Goal: Task Accomplishment & Management: Manage account settings

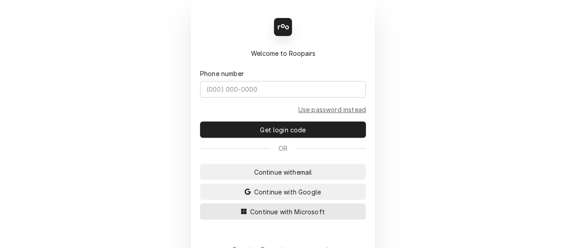
click at [277, 208] on span "Continue with Microsoft" at bounding box center [287, 211] width 78 height 9
click at [284, 210] on span "Continue with Microsoft" at bounding box center [287, 211] width 78 height 9
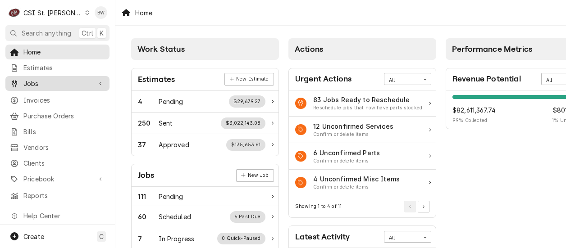
click at [56, 79] on span "Jobs" at bounding box center [57, 83] width 68 height 9
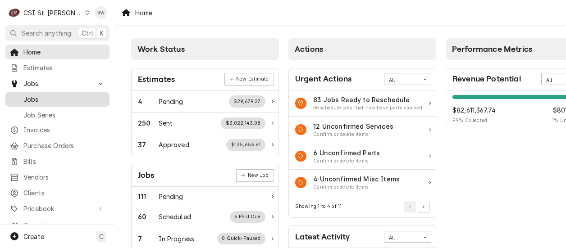
click at [54, 95] on span "Jobs" at bounding box center [64, 99] width 82 height 9
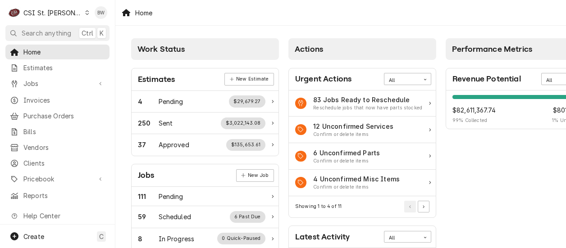
click at [201, 22] on div "Home" at bounding box center [340, 12] width 450 height 25
click at [56, 111] on span "Purchase Orders" at bounding box center [64, 115] width 82 height 9
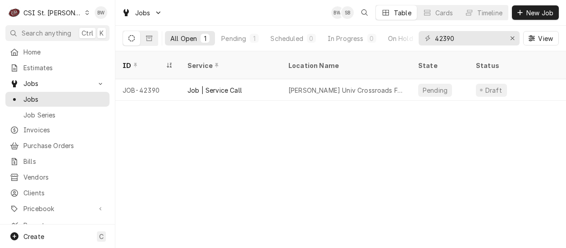
click at [85, 14] on icon "Dynamic Content Wrapper" at bounding box center [87, 12] width 4 height 5
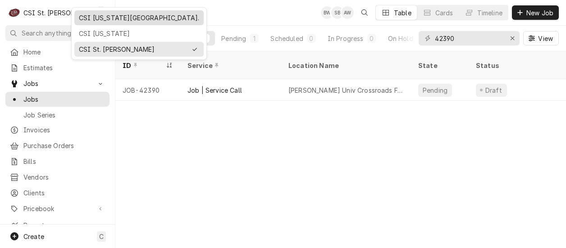
click at [90, 18] on div "CSI [US_STATE][GEOGRAPHIC_DATA]." at bounding box center [139, 17] width 120 height 9
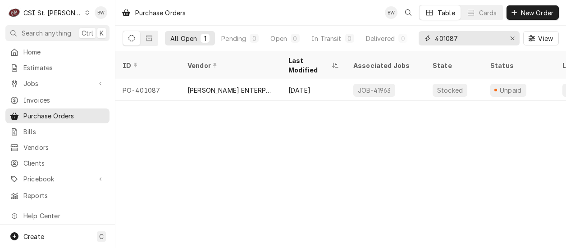
drag, startPoint x: 478, startPoint y: 44, endPoint x: 423, endPoint y: 45, distance: 55.0
click at [423, 45] on div "401087" at bounding box center [468, 38] width 101 height 14
type input "400945"
click at [222, 23] on div "Purchase Orders BW Table Cards New Order" at bounding box center [340, 12] width 450 height 25
click at [85, 13] on icon "Dynamic Content Wrapper" at bounding box center [87, 12] width 4 height 5
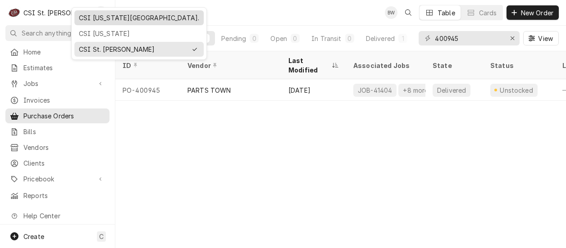
click at [91, 18] on div "CSI Kansas City." at bounding box center [139, 17] width 120 height 9
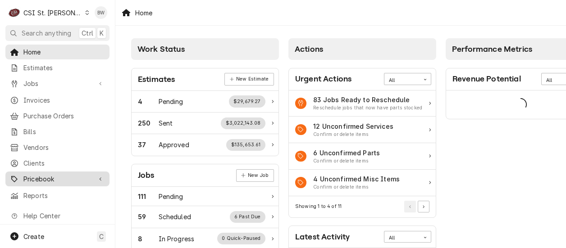
click at [46, 174] on span "Pricebook" at bounding box center [57, 178] width 68 height 9
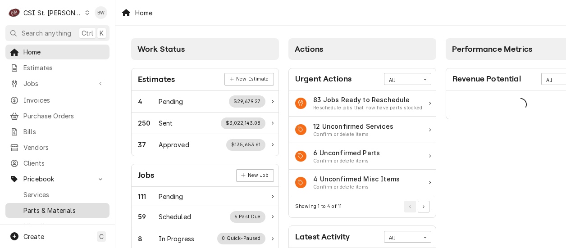
click at [53, 206] on span "Parts & Materials" at bounding box center [64, 210] width 82 height 9
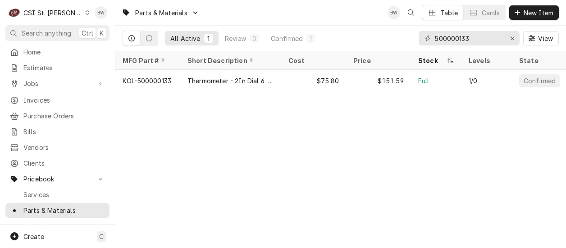
click at [221, 109] on div "Parts & Materials BW Table Cards New Item All Active 1 Review 0 Confirmed 1 500…" at bounding box center [340, 124] width 450 height 248
drag, startPoint x: 472, startPoint y: 42, endPoint x: 408, endPoint y: 41, distance: 64.0
click at [408, 41] on div "All Active 1 Review 0 Confirmed 1 500000133 View" at bounding box center [341, 38] width 436 height 25
paste input "Z002648"
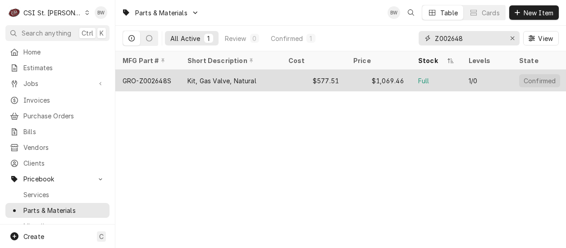
type input "Z002648"
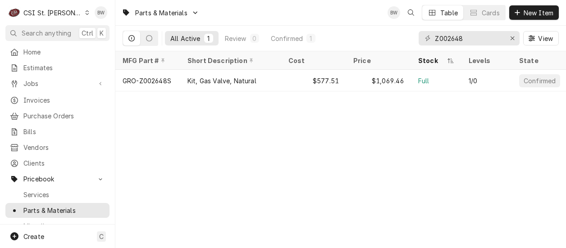
click at [227, 131] on div "Parts & Materials BW Table Cards New Item All Active 1 Review 0 Confirmed 1 Z00…" at bounding box center [340, 124] width 450 height 248
click at [233, 113] on div "Parts & Materials BW Table Cards New Item All Active 1 Review 0 Confirmed 1 Z00…" at bounding box center [340, 124] width 450 height 248
click at [87, 60] on link "Estimates" at bounding box center [57, 67] width 104 height 15
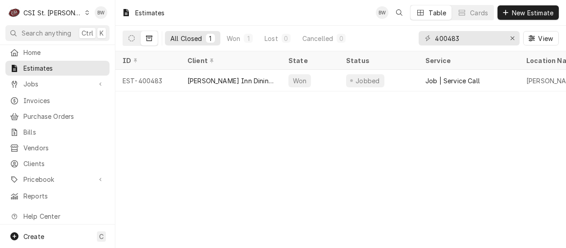
scroll to position [9, 0]
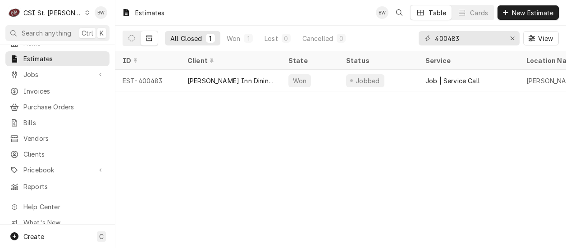
click at [85, 45] on div "Home Estimates Jobs Jobs Job Series Invoices Purchase Orders Bills Vendors Clie…" at bounding box center [57, 135] width 115 height 180
click at [85, 12] on icon "Dynamic Content Wrapper" at bounding box center [87, 12] width 4 height 5
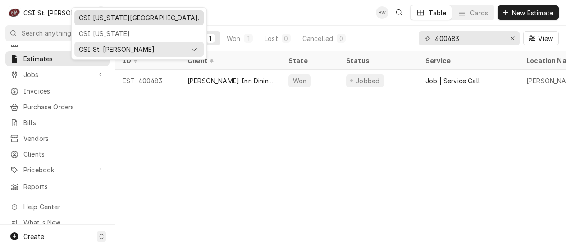
click at [95, 19] on div "CSI Kansas City." at bounding box center [139, 17] width 120 height 9
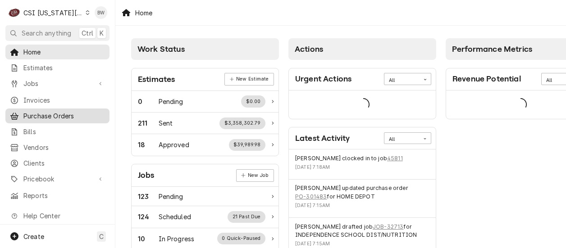
click at [52, 113] on span "Purchase Orders" at bounding box center [64, 115] width 82 height 9
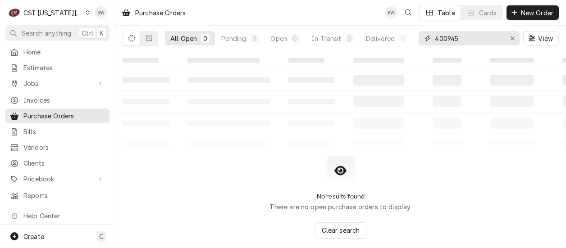
drag, startPoint x: 465, startPoint y: 40, endPoint x: 432, endPoint y: 39, distance: 32.9
click at [433, 40] on div "400945" at bounding box center [468, 38] width 101 height 14
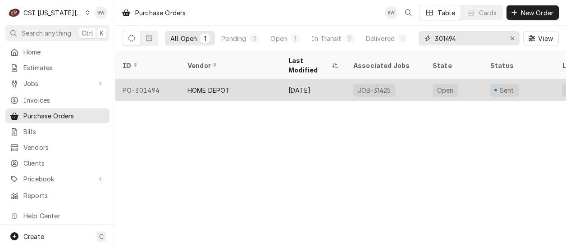
type input "301494"
click at [159, 79] on div "PO-301494" at bounding box center [147, 90] width 65 height 22
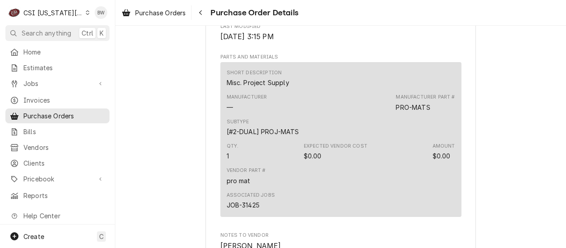
scroll to position [540, 0]
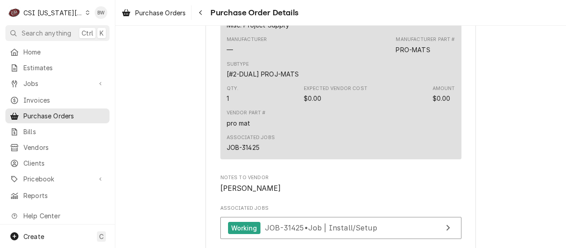
click at [314, 82] on div "Subtype [#2-DUAL] PROJ-MATS" at bounding box center [341, 70] width 228 height 24
click at [316, 82] on div "Subtype [#2-DUAL] PROJ-MATS" at bounding box center [341, 70] width 228 height 24
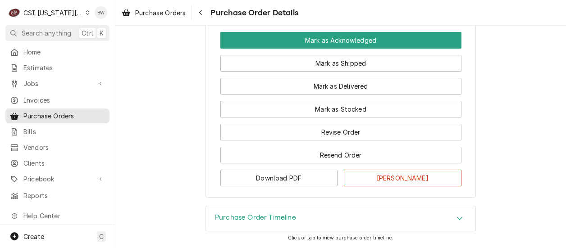
scroll to position [856, 0]
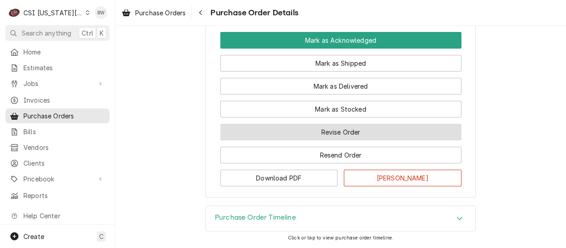
click at [294, 132] on button "Revise Order" at bounding box center [340, 132] width 241 height 17
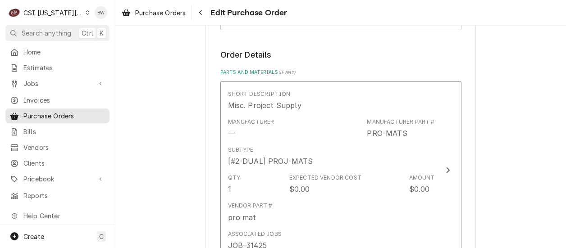
scroll to position [495, 0]
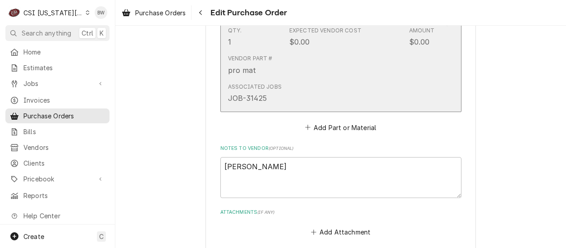
click at [337, 63] on div "Vendor Part # pro mat" at bounding box center [331, 65] width 207 height 28
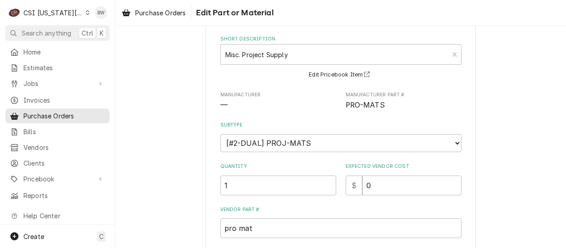
scroll to position [135, 0]
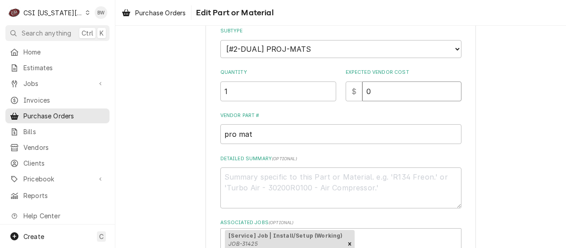
drag, startPoint x: 370, startPoint y: 94, endPoint x: 356, endPoint y: 94, distance: 13.5
click at [356, 94] on div "$ 0" at bounding box center [403, 92] width 116 height 20
type textarea "x"
type input "5"
type textarea "x"
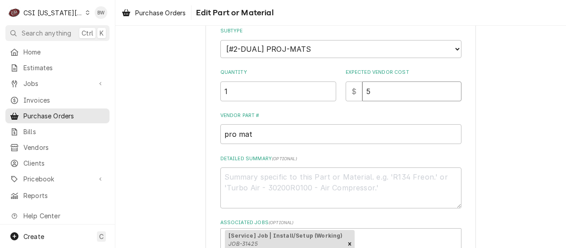
type input "56"
type textarea "x"
type input "56.0"
type textarea "x"
type input "56.08"
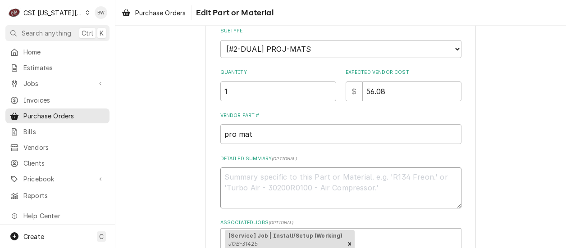
click at [255, 170] on textarea "Detailed Summary ( optional )" at bounding box center [340, 188] width 241 height 41
type textarea "x"
type textarea "Z"
type textarea "x"
type textarea "Za"
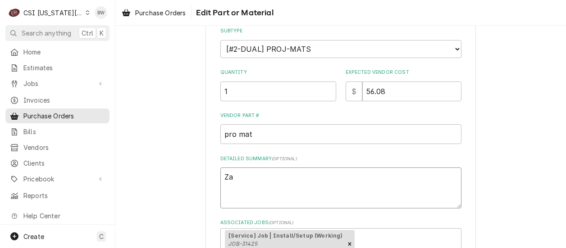
type textarea "x"
type textarea "Zac"
type textarea "x"
type textarea "Zach"
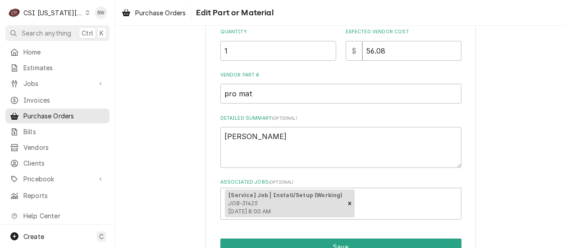
scroll to position [180, 0]
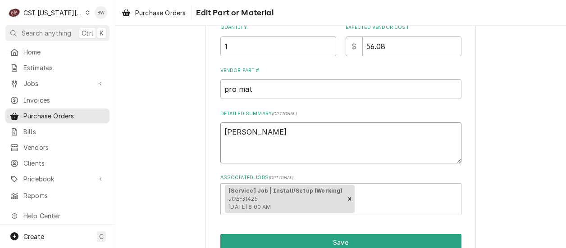
click at [259, 134] on textarea "Zach" at bounding box center [340, 143] width 241 height 41
type textarea "x"
type textarea "Zach"
type textarea "x"
type textarea "Zach p"
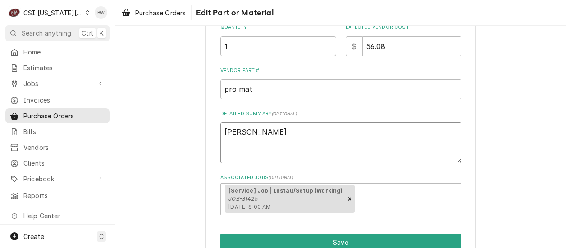
type textarea "x"
type textarea "Zach po"
type textarea "x"
type textarea "Zach pol"
type textarea "x"
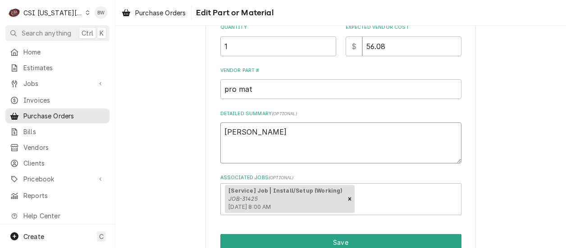
type textarea "Zach poly"
type textarea "x"
type textarea "Zach poly"
type textarea "x"
type textarea "Zach poly t"
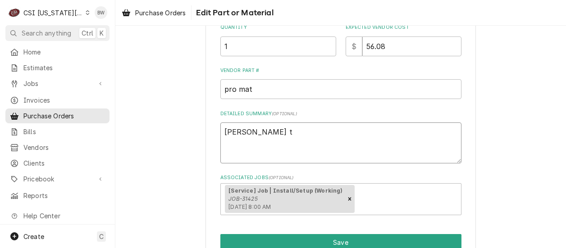
type textarea "x"
type textarea "Zach poly tu"
type textarea "x"
type textarea "Zach poly tub"
type textarea "x"
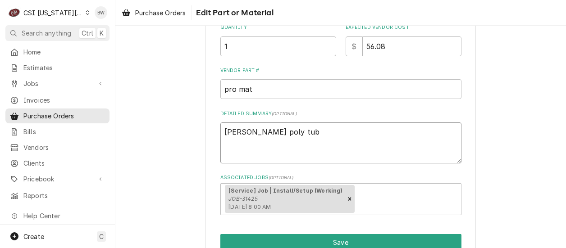
type textarea "Zach poly tube"
type textarea "x"
type textarea "Zach poly tube"
type textarea "x"
type textarea "Zach poly tube ad"
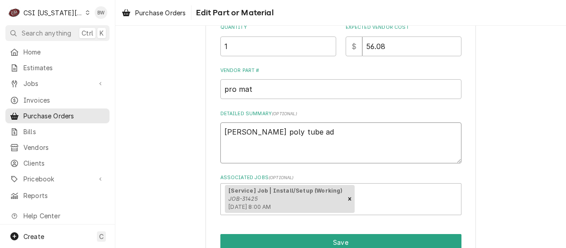
type textarea "x"
type textarea "Zach poly tube ada"
type textarea "x"
type textarea "Zach poly tube adap"
type textarea "x"
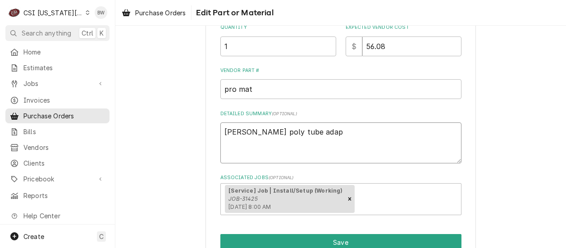
type textarea "Zach poly tube adapt"
type textarea "x"
type textarea "Zach poly tube adapte"
type textarea "x"
type textarea "Zach poly tube adapter"
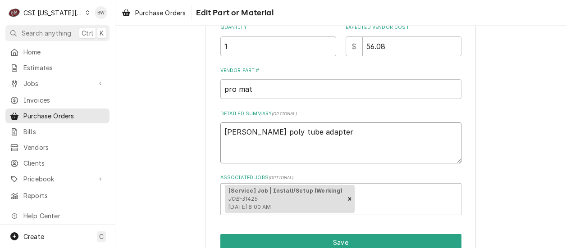
type textarea "x"
type textarea "Zach poly tube adapters"
type textarea "x"
type textarea "Zach poly tube adapters"
type textarea "x"
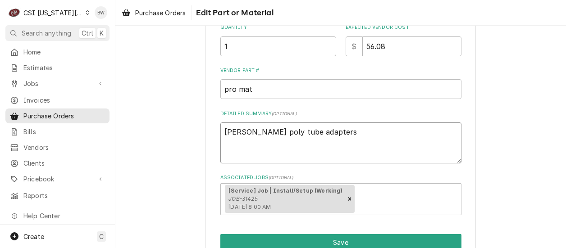
type textarea "Zach poly tube adapters b"
type textarea "x"
type textarea "Zach poly tube adapters br"
type textarea "x"
type textarea "Zach poly tube adapters bra"
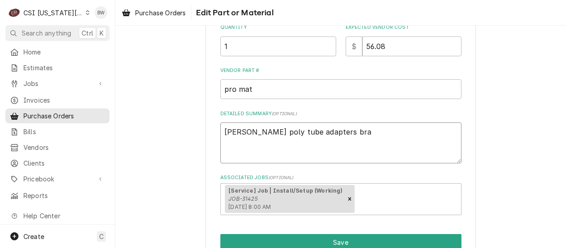
type textarea "x"
type textarea "Zach poly tube adapters bras"
type textarea "x"
type textarea "Zach poly tube adapters brass"
type textarea "x"
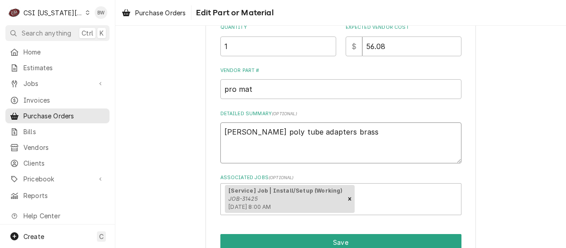
type textarea "Zach poly tube adapters brasss"
type textarea "x"
type textarea "Zach poly tube adapters brasss"
type textarea "x"
type textarea "Zach poly tube adapters brasss m"
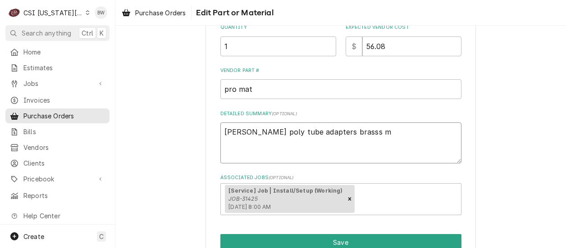
type textarea "x"
type textarea "Zach poly tube adapters brasss ma"
type textarea "x"
type textarea "Zach poly tube adapters brasss mar"
type textarea "x"
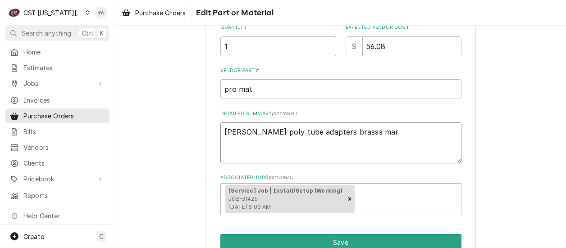
type textarea "Zach poly tube adapters brasss mark"
type textarea "x"
type textarea "Zach poly tube adapters brasss marke"
type textarea "x"
type textarea "Zach poly tube adapters brasss marker"
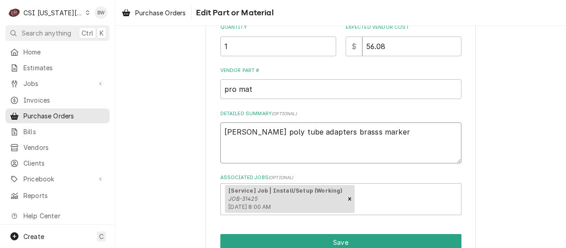
type textarea "x"
type textarea "Zach poly tube adapters brasss markers"
type textarea "x"
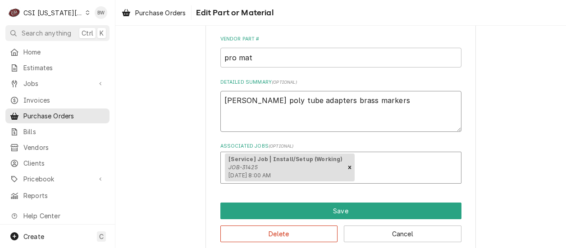
scroll to position [225, 0]
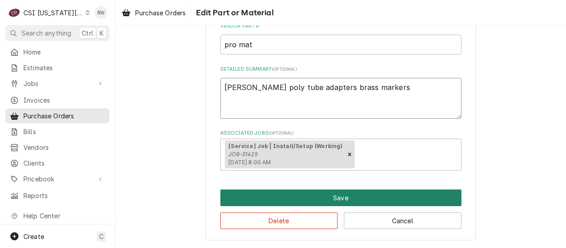
type textarea "Zach poly tube adapters brass markers"
click at [292, 197] on button "Save" at bounding box center [340, 198] width 241 height 17
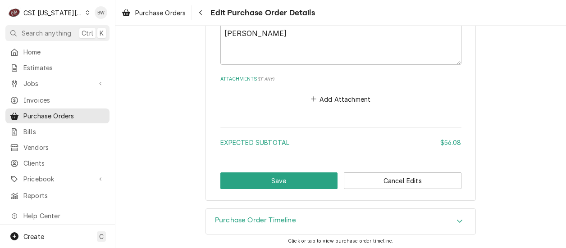
scroll to position [658, 0]
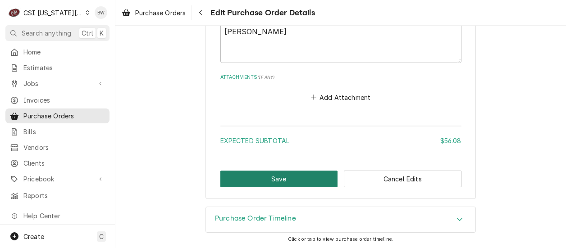
click at [272, 177] on button "Save" at bounding box center [279, 179] width 118 height 17
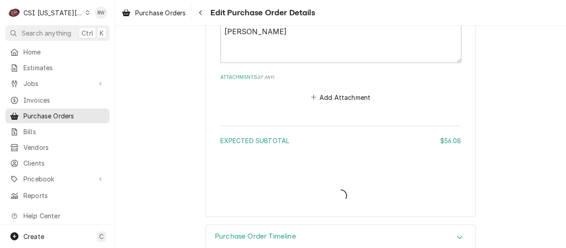
type textarea "x"
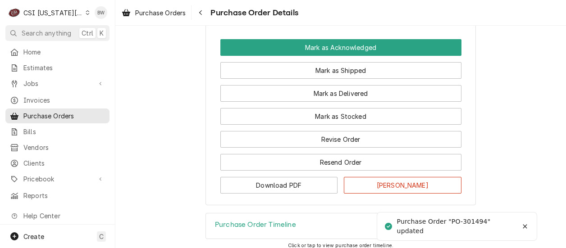
scroll to position [856, 0]
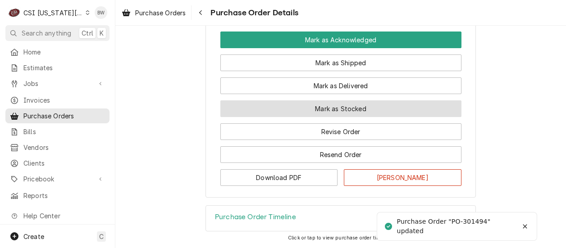
click at [278, 117] on button "Mark as Stocked" at bounding box center [340, 108] width 241 height 17
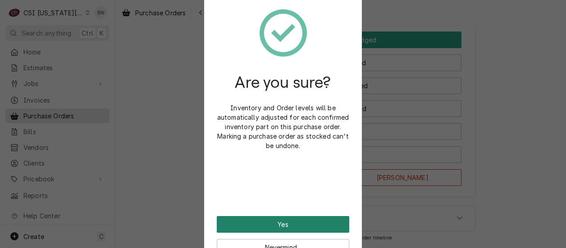
click at [275, 221] on button "Yes" at bounding box center [283, 224] width 132 height 17
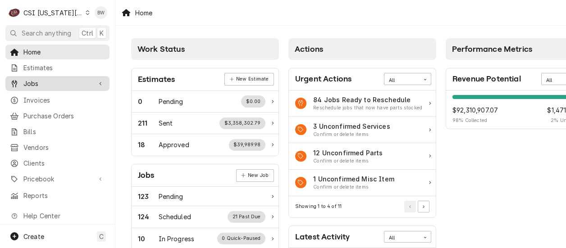
click at [45, 84] on span "Jobs" at bounding box center [57, 83] width 68 height 9
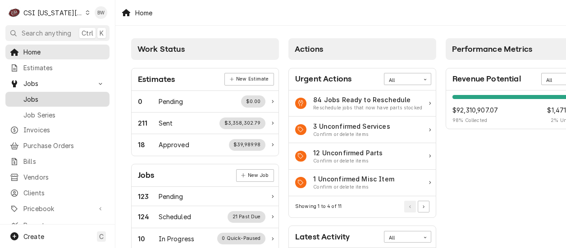
click at [42, 97] on span "Jobs" at bounding box center [64, 99] width 82 height 9
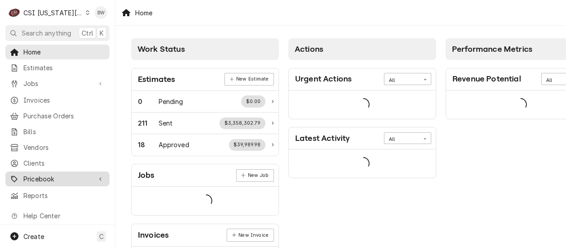
click at [54, 174] on span "Pricebook" at bounding box center [57, 178] width 68 height 9
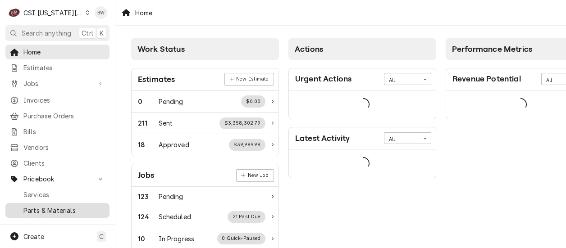
click at [54, 206] on span "Parts & Materials" at bounding box center [64, 210] width 82 height 9
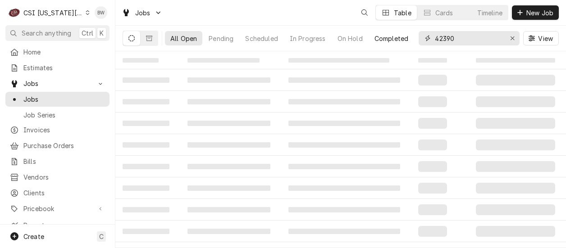
click at [412, 39] on div "All Open Pending Scheduled In Progress On Hold Completed 42390 View" at bounding box center [341, 38] width 436 height 25
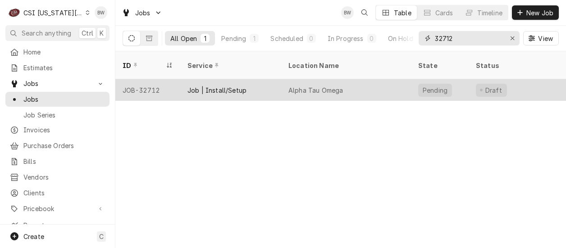
type input "32712"
click at [155, 79] on div "JOB-32712" at bounding box center [147, 90] width 65 height 22
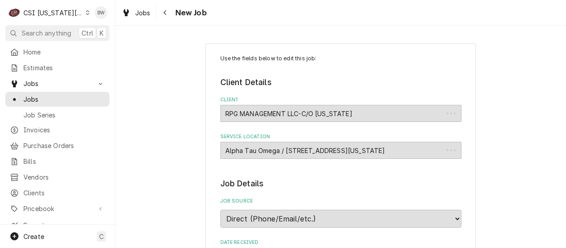
type textarea "x"
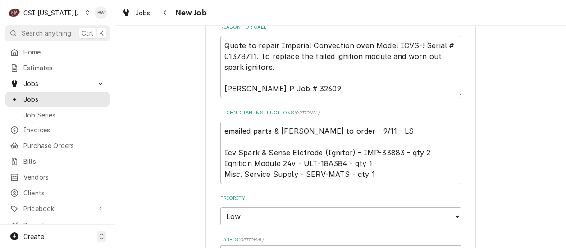
scroll to position [360, 0]
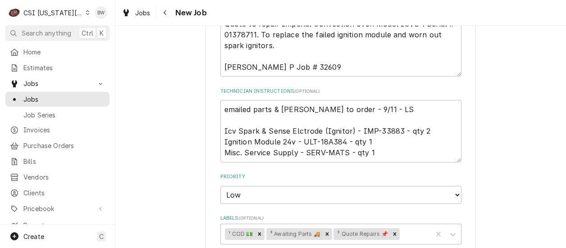
click at [195, 118] on div "Use the fields below to edit this job: Client Details Client RPG MANAGEMENT LLC…" at bounding box center [340, 152] width 450 height 954
click at [132, 103] on div "Use the fields below to edit this job: Client Details Client RPG MANAGEMENT LLC…" at bounding box center [340, 152] width 450 height 954
drag, startPoint x: 341, startPoint y: 143, endPoint x: 315, endPoint y: 142, distance: 25.7
click at [315, 142] on textarea "emailed parts & lindy to order - 9/11 - LS Icv Spark & Sense Elctrode (Ignitor)…" at bounding box center [340, 131] width 241 height 62
click at [177, 82] on div "Use the fields below to edit this job: Client Details Client RPG MANAGEMENT LLC…" at bounding box center [340, 152] width 450 height 954
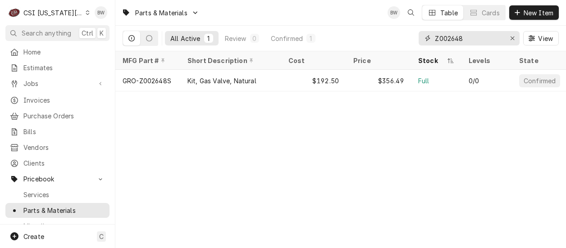
drag, startPoint x: 474, startPoint y: 36, endPoint x: 425, endPoint y: 38, distance: 49.1
click at [425, 38] on div "Z002648" at bounding box center [468, 38] width 101 height 14
click at [137, 139] on div "Parts & Materials BW Table Cards New Item All Active 1 Review 0 Confirmed 1 338…" at bounding box center [340, 124] width 450 height 248
drag, startPoint x: 466, startPoint y: 42, endPoint x: 409, endPoint y: 39, distance: 56.8
click at [409, 39] on div "All Active 1 Review 0 Confirmed 1 33883 View" at bounding box center [341, 38] width 436 height 25
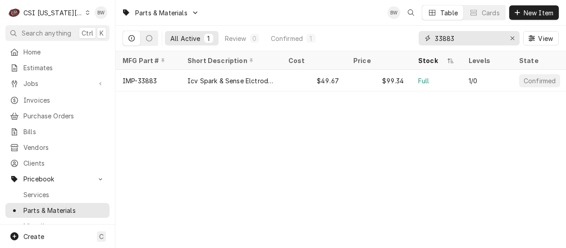
paste input "18A384"
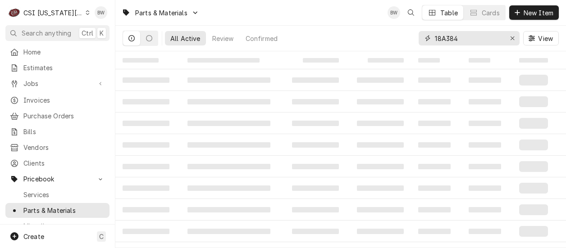
type input "18A384"
